Goal: Task Accomplishment & Management: Manage account settings

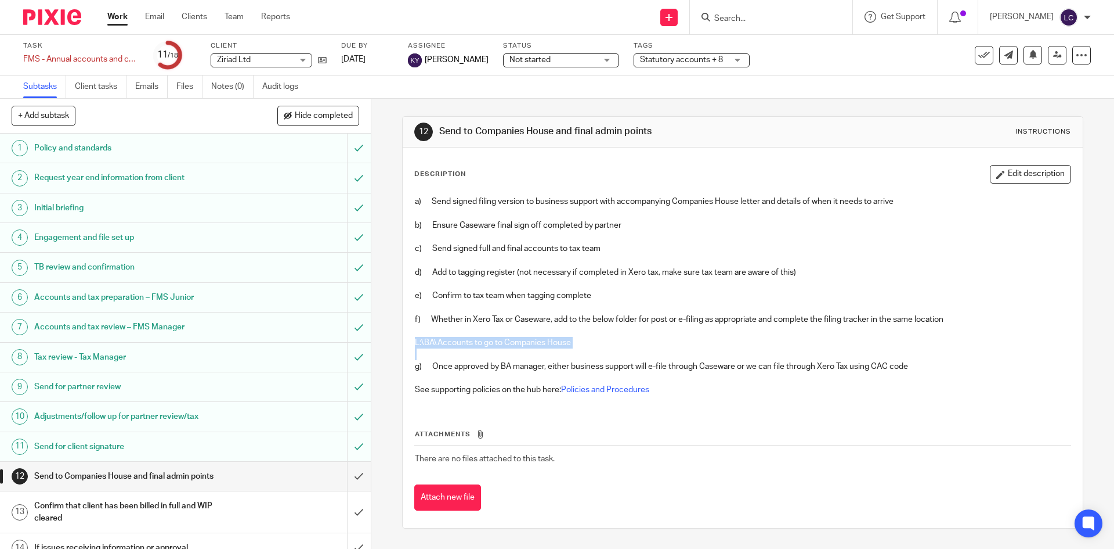
drag, startPoint x: 577, startPoint y: 347, endPoint x: 590, endPoint y: 341, distance: 14.3
click at [577, 347] on p "L:\BA\Accounts to go to Companies House" at bounding box center [742, 343] width 655 height 12
click at [591, 337] on p "L:\BA\Accounts to go to Companies House" at bounding box center [742, 343] width 655 height 12
drag, startPoint x: 586, startPoint y: 337, endPoint x: 404, endPoint y: 347, distance: 182.0
click at [404, 347] on div "Description Edit description a) Send signed filing version to business support …" at bounding box center [743, 337] width 680 height 380
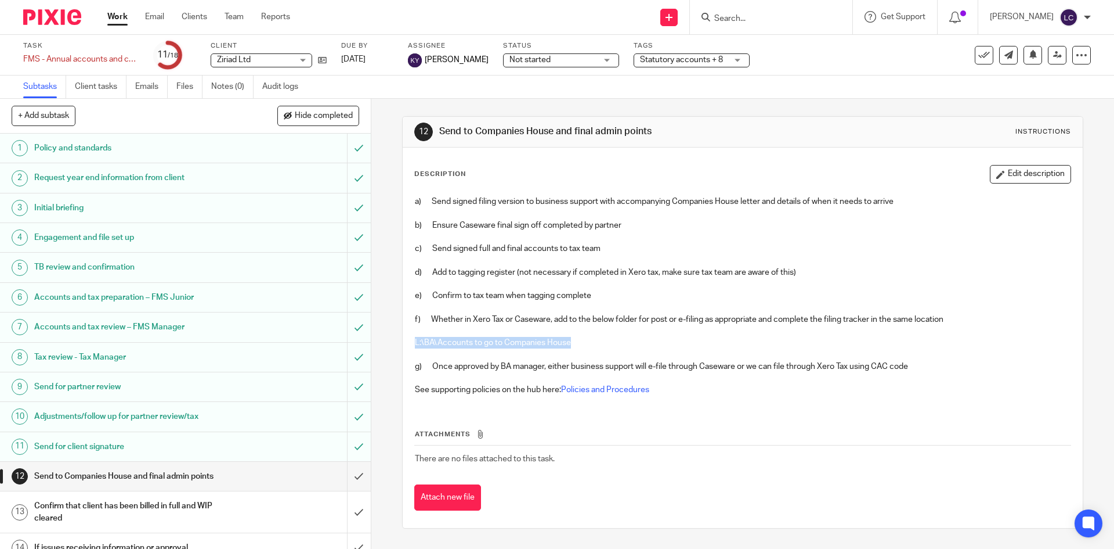
copy p "L:\BA\Accounts to go to Companies House"
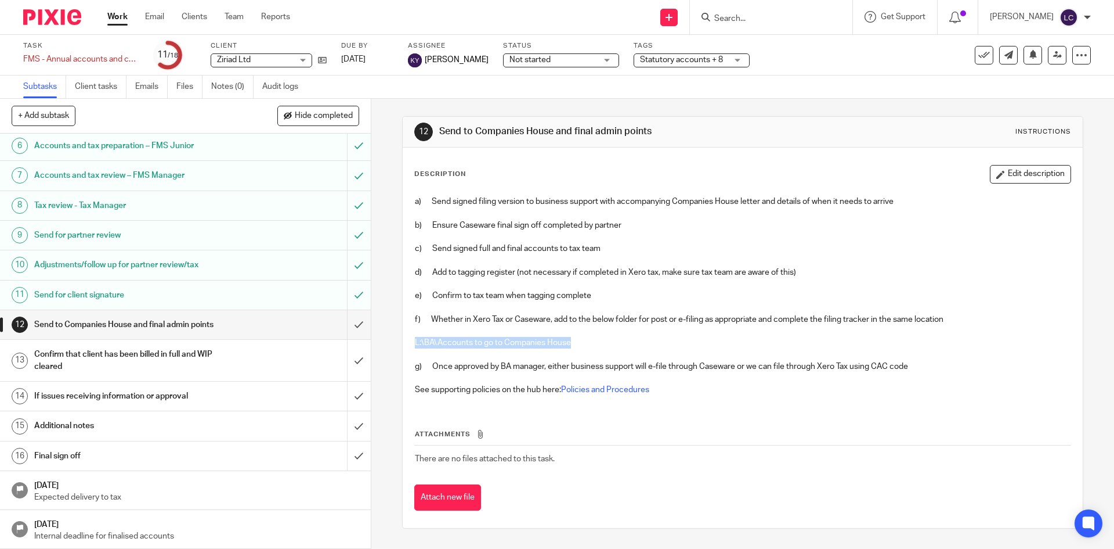
click at [460, 388] on p "See supporting policies on the hub here: Policies and Procedures" at bounding box center [742, 390] width 655 height 12
click at [349, 392] on input "submit" at bounding box center [185, 395] width 371 height 29
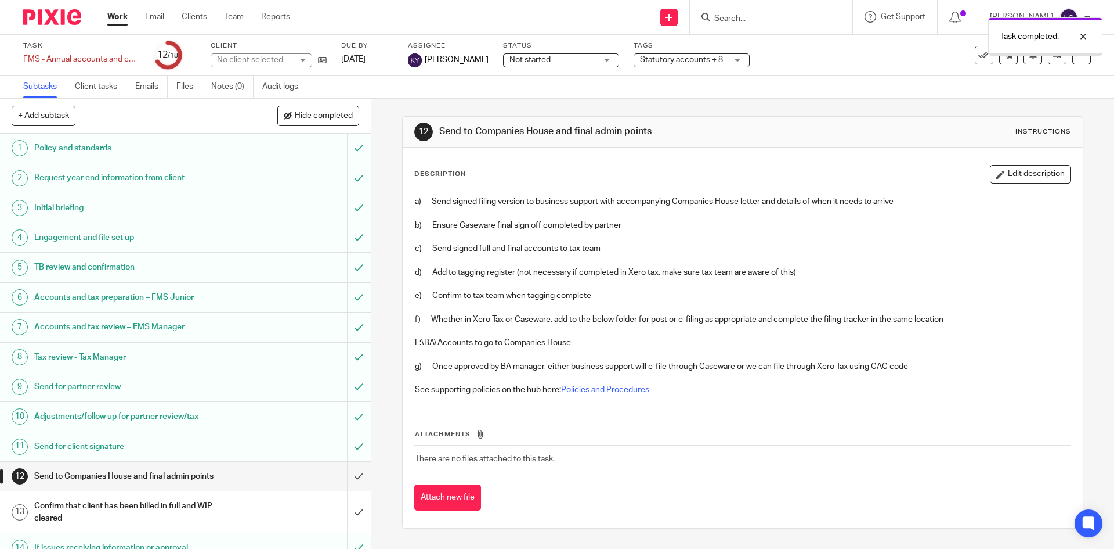
scroll to position [152, 0]
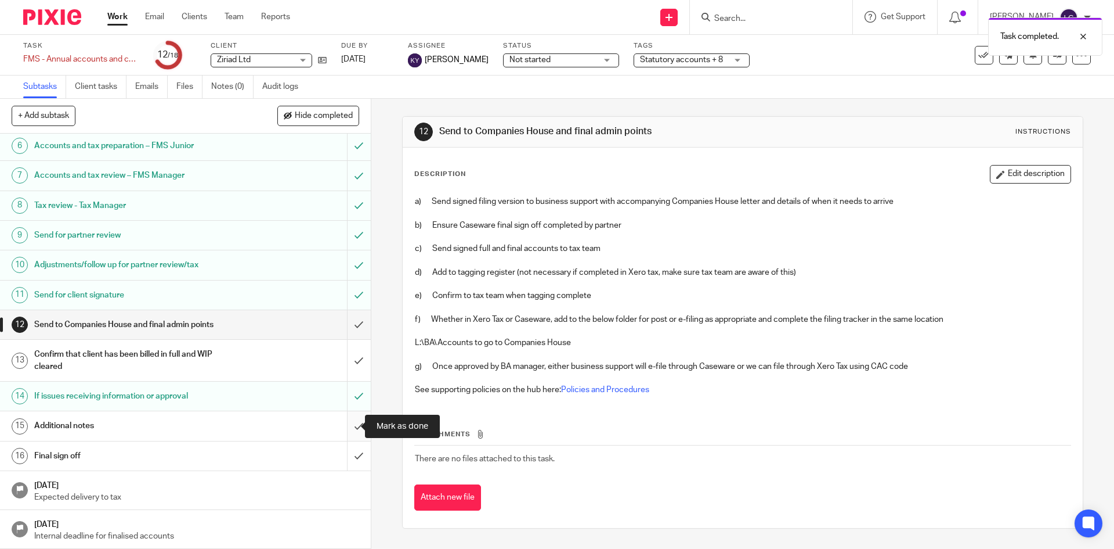
click at [351, 423] on input "submit" at bounding box center [185, 425] width 371 height 29
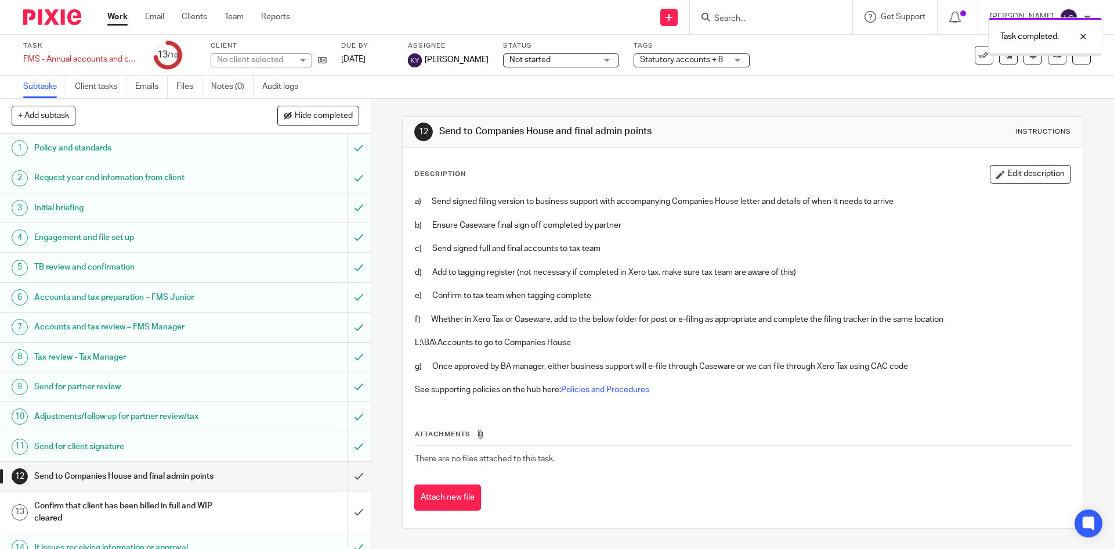
scroll to position [152, 0]
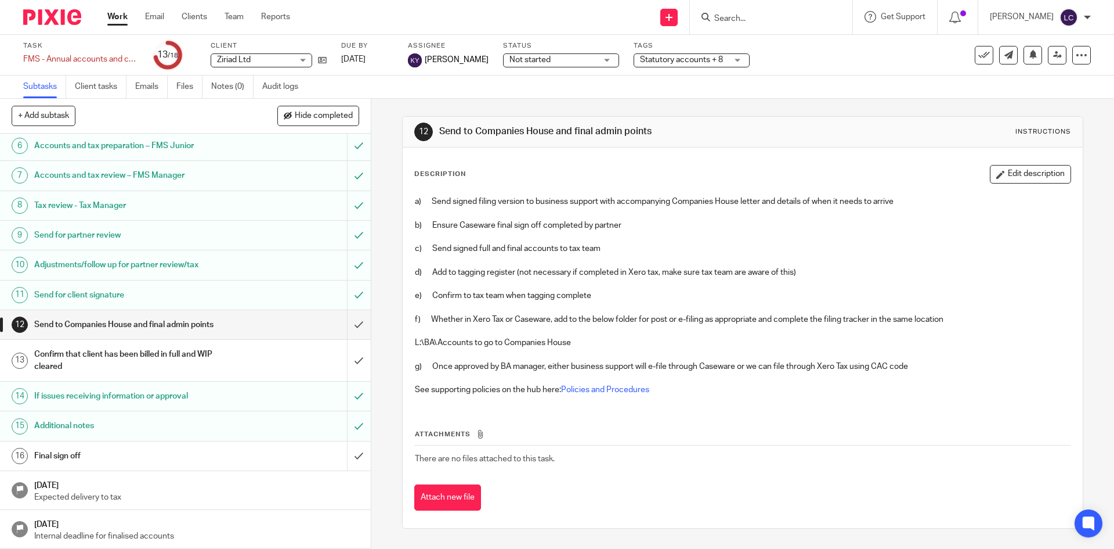
click at [587, 55] on div "Not started Not started" at bounding box center [561, 60] width 116 height 14
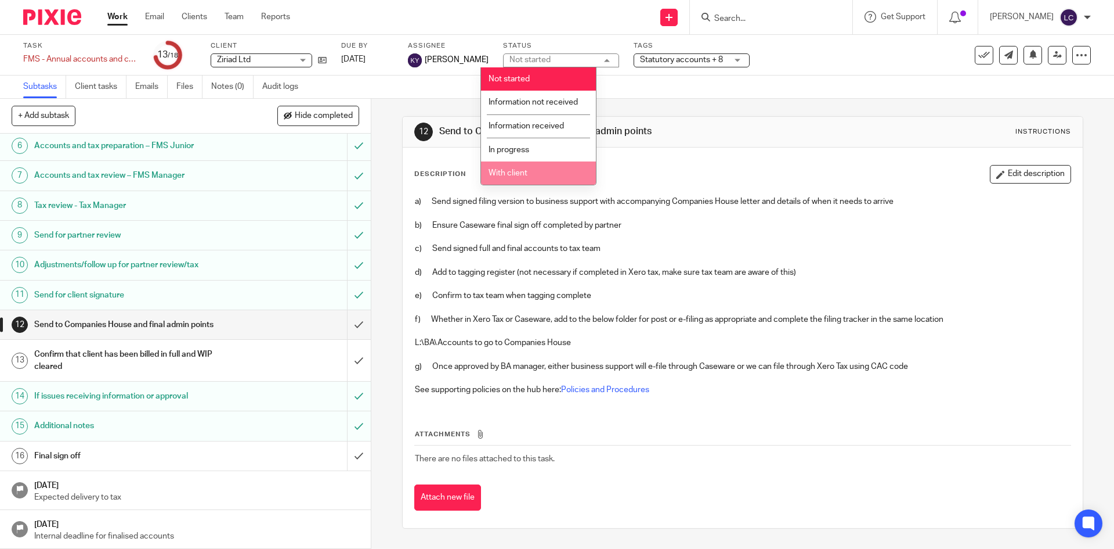
click at [560, 167] on li "With client" at bounding box center [538, 173] width 115 height 24
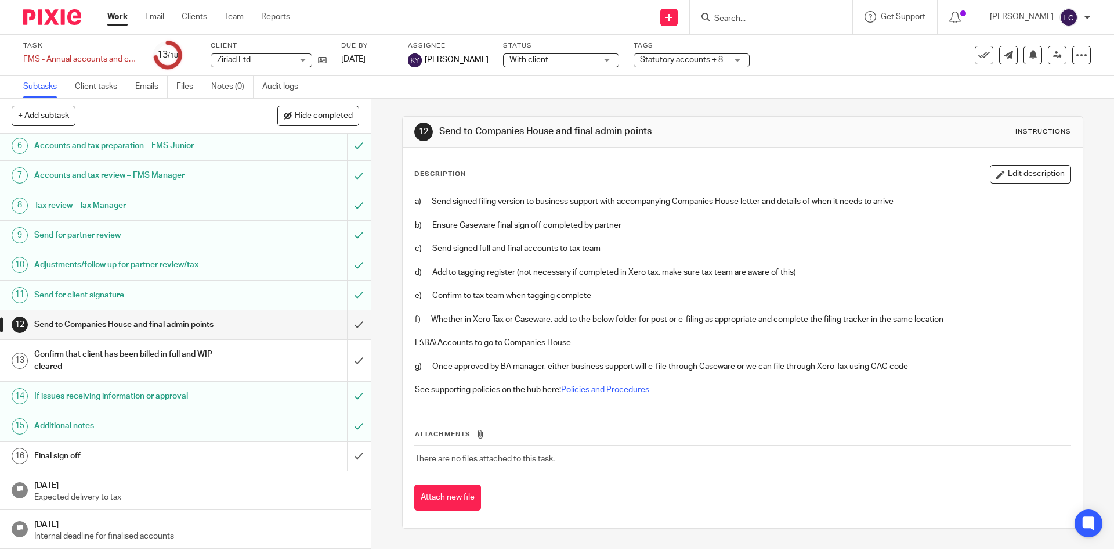
click at [662, 57] on span "Statutory accounts + 8" at bounding box center [681, 60] width 83 height 8
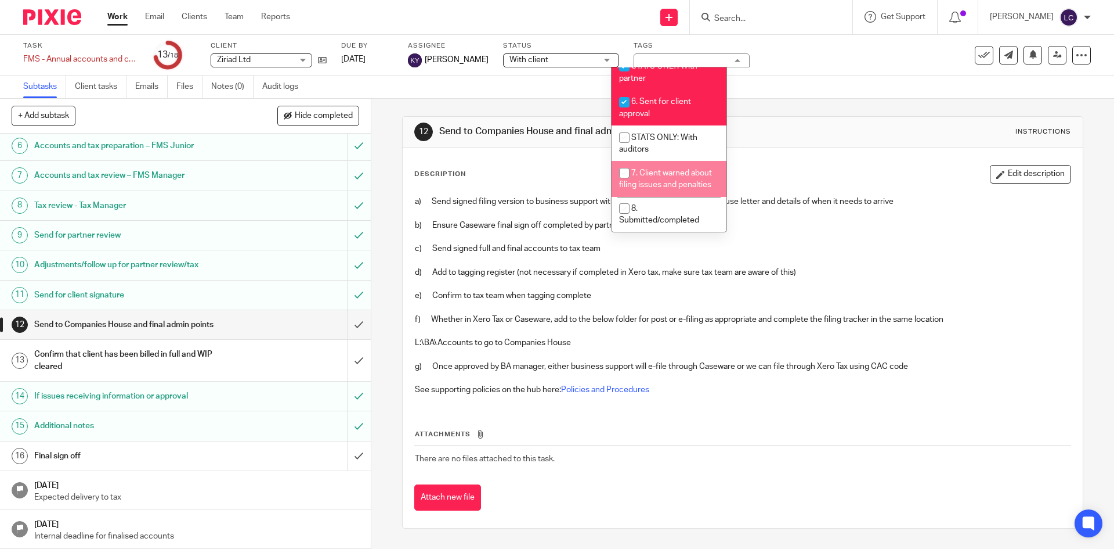
scroll to position [414, 0]
click at [675, 168] on li "7. Client warned about filing issues and penalties" at bounding box center [669, 178] width 115 height 35
checkbox input "true"
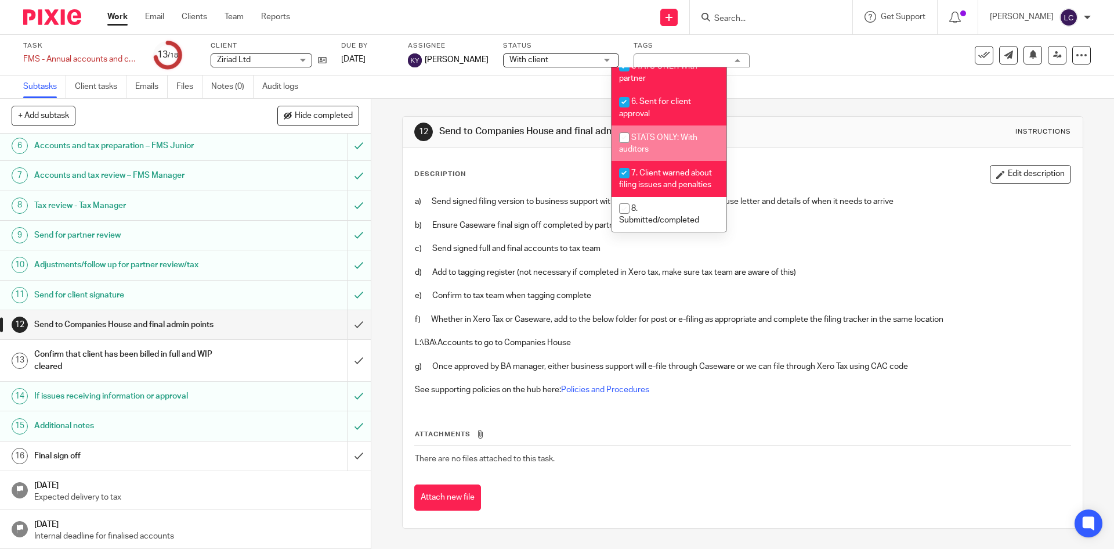
click at [660, 131] on li "STATS ONLY: With auditors" at bounding box center [669, 142] width 115 height 35
checkbox input "true"
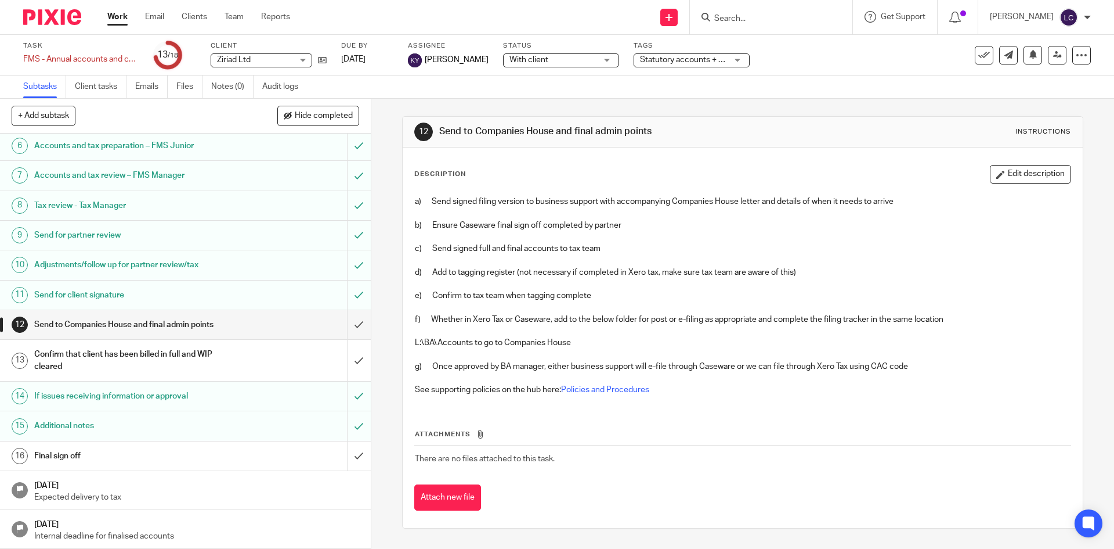
click at [770, 196] on p "a) Send signed filing version to business support with accompanying Companies H…" at bounding box center [742, 202] width 655 height 12
